Goal: Obtain resource: Download file/media

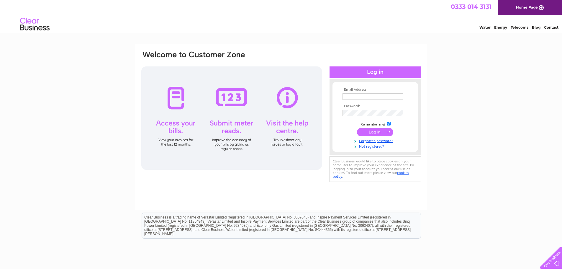
type input "[PERSON_NAME][EMAIL_ADDRESS][DOMAIN_NAME]"
click at [371, 131] on input "submit" at bounding box center [375, 132] width 36 height 8
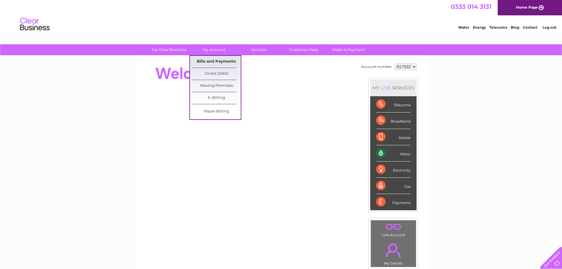
click at [216, 61] on link "Bills and Payments" at bounding box center [216, 62] width 49 height 12
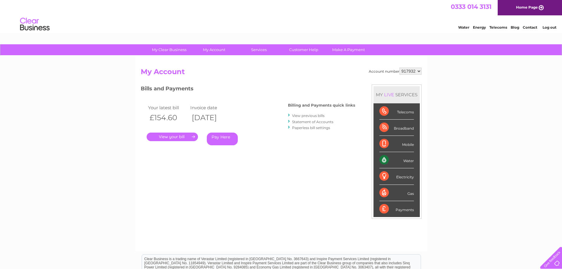
click at [167, 133] on link "." at bounding box center [172, 136] width 51 height 9
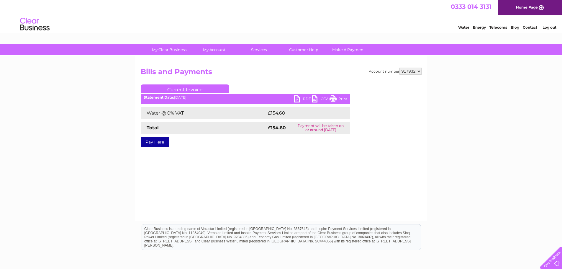
click at [298, 98] on link "PDF" at bounding box center [303, 99] width 18 height 9
